Goal: Transaction & Acquisition: Book appointment/travel/reservation

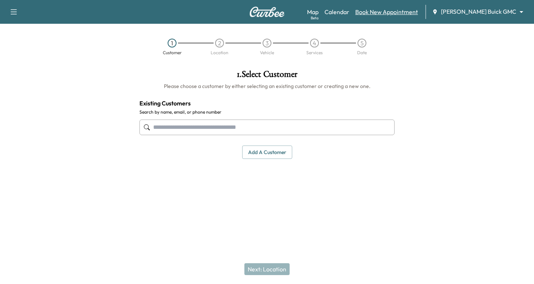
click at [410, 13] on link "Book New Appointment" at bounding box center [386, 11] width 63 height 9
click at [163, 127] on input "text" at bounding box center [266, 127] width 255 height 16
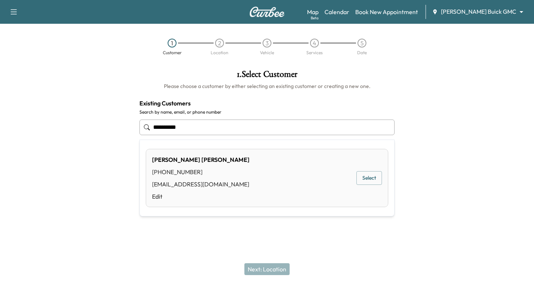
click at [370, 174] on button "Select" at bounding box center [369, 178] width 26 height 14
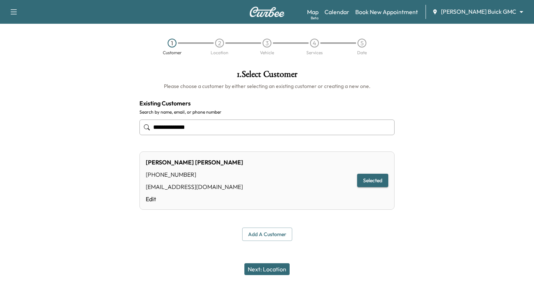
type input "**********"
click at [276, 268] on button "Next: Location" at bounding box center [266, 269] width 45 height 12
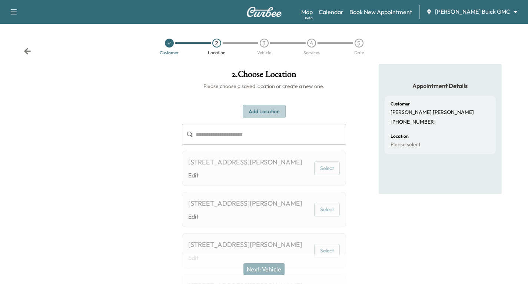
click at [258, 112] on button "Add Location" at bounding box center [264, 112] width 43 height 14
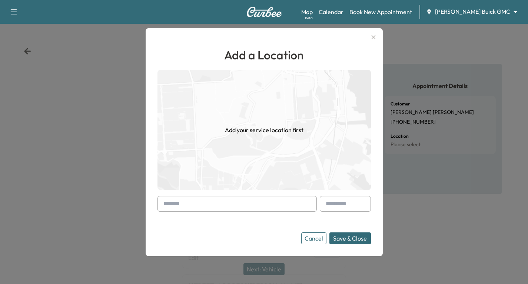
click at [158, 202] on div "Add a Location Add your service location first Cancel Save & Close" at bounding box center [264, 142] width 237 height 228
click at [165, 202] on div at bounding box center [165, 203] width 9 height 9
click at [163, 204] on div at bounding box center [165, 203] width 9 height 9
drag, startPoint x: 171, startPoint y: 202, endPoint x: 159, endPoint y: 204, distance: 11.3
click at [159, 204] on div "Add a Location Add your service location first Cancel Save & Close" at bounding box center [264, 142] width 237 height 228
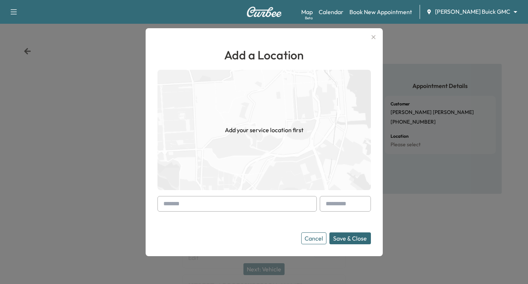
click at [165, 201] on div at bounding box center [165, 203] width 9 height 9
click at [163, 204] on div at bounding box center [165, 203] width 9 height 9
click at [175, 201] on input "text" at bounding box center [237, 204] width 159 height 16
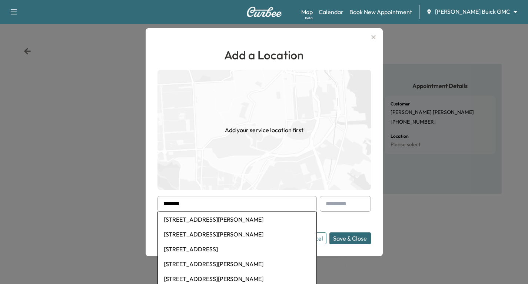
click at [206, 215] on li "[STREET_ADDRESS][PERSON_NAME]" at bounding box center [237, 219] width 159 height 15
type input "**********"
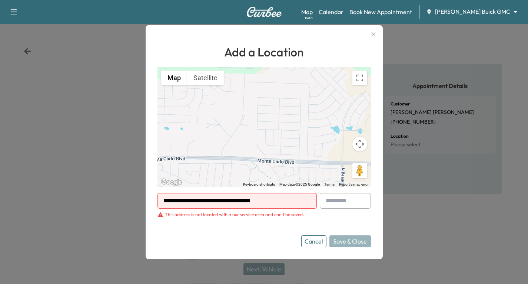
click at [314, 242] on button "Cancel" at bounding box center [313, 241] width 25 height 12
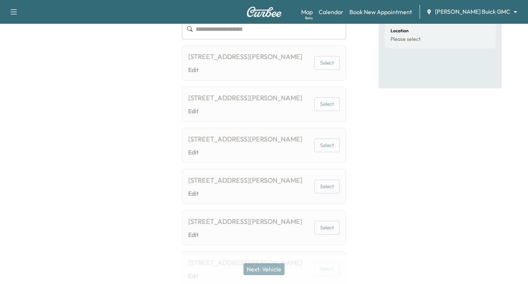
scroll to position [50, 0]
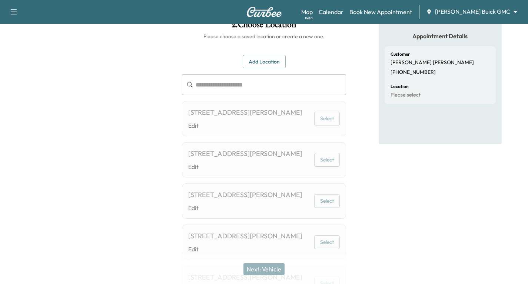
click at [260, 62] on button "Add Location" at bounding box center [264, 62] width 43 height 14
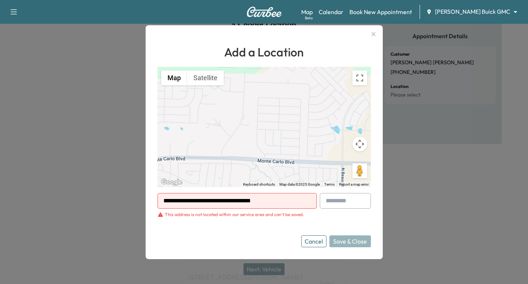
click at [321, 241] on button "Cancel" at bounding box center [313, 241] width 25 height 12
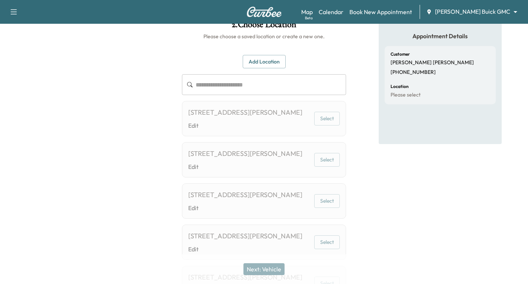
click at [256, 60] on button "Add Location" at bounding box center [264, 62] width 43 height 14
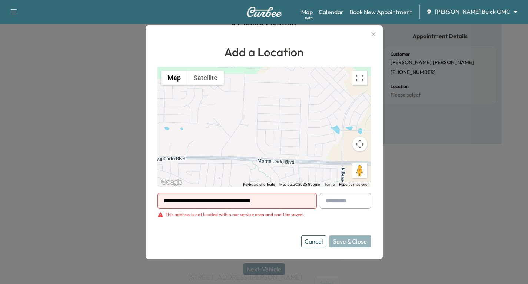
drag, startPoint x: 280, startPoint y: 199, endPoint x: 156, endPoint y: 207, distance: 124.4
click at [156, 207] on div "**********" at bounding box center [264, 142] width 237 height 234
drag, startPoint x: 182, startPoint y: 197, endPoint x: 179, endPoint y: 200, distance: 4.5
click at [182, 198] on input "text" at bounding box center [237, 201] width 159 height 16
click at [176, 201] on input "text" at bounding box center [237, 201] width 159 height 16
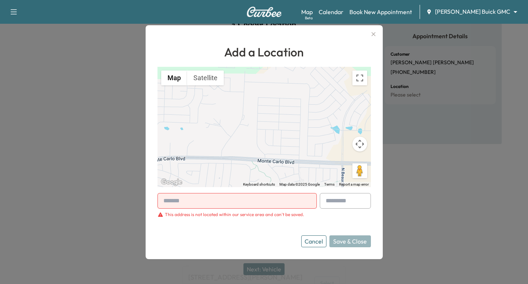
drag, startPoint x: 170, startPoint y: 198, endPoint x: 171, endPoint y: 181, distance: 16.4
click at [169, 198] on div at bounding box center [165, 200] width 9 height 9
click at [162, 201] on input "text" at bounding box center [237, 201] width 159 height 16
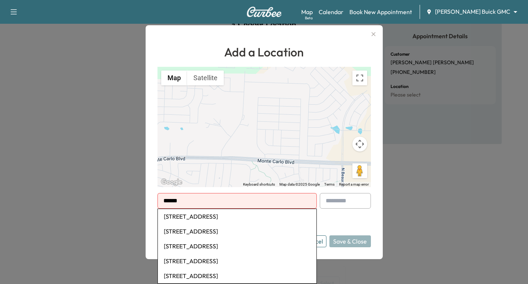
click at [190, 201] on input "****" at bounding box center [237, 201] width 159 height 16
click at [219, 217] on li "[STREET_ADDRESS]" at bounding box center [237, 216] width 159 height 15
type input "**********"
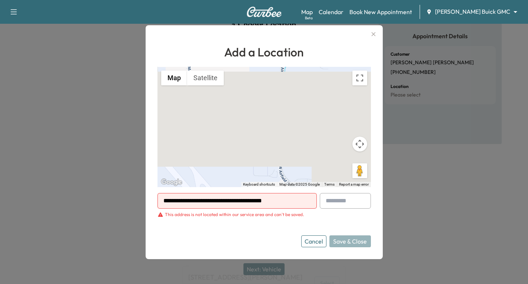
click at [312, 242] on button "Cancel" at bounding box center [313, 241] width 25 height 12
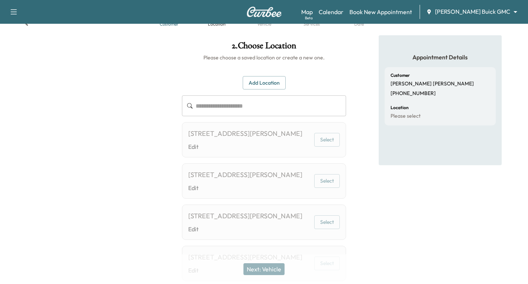
scroll to position [0, 0]
